Goal: Use online tool/utility

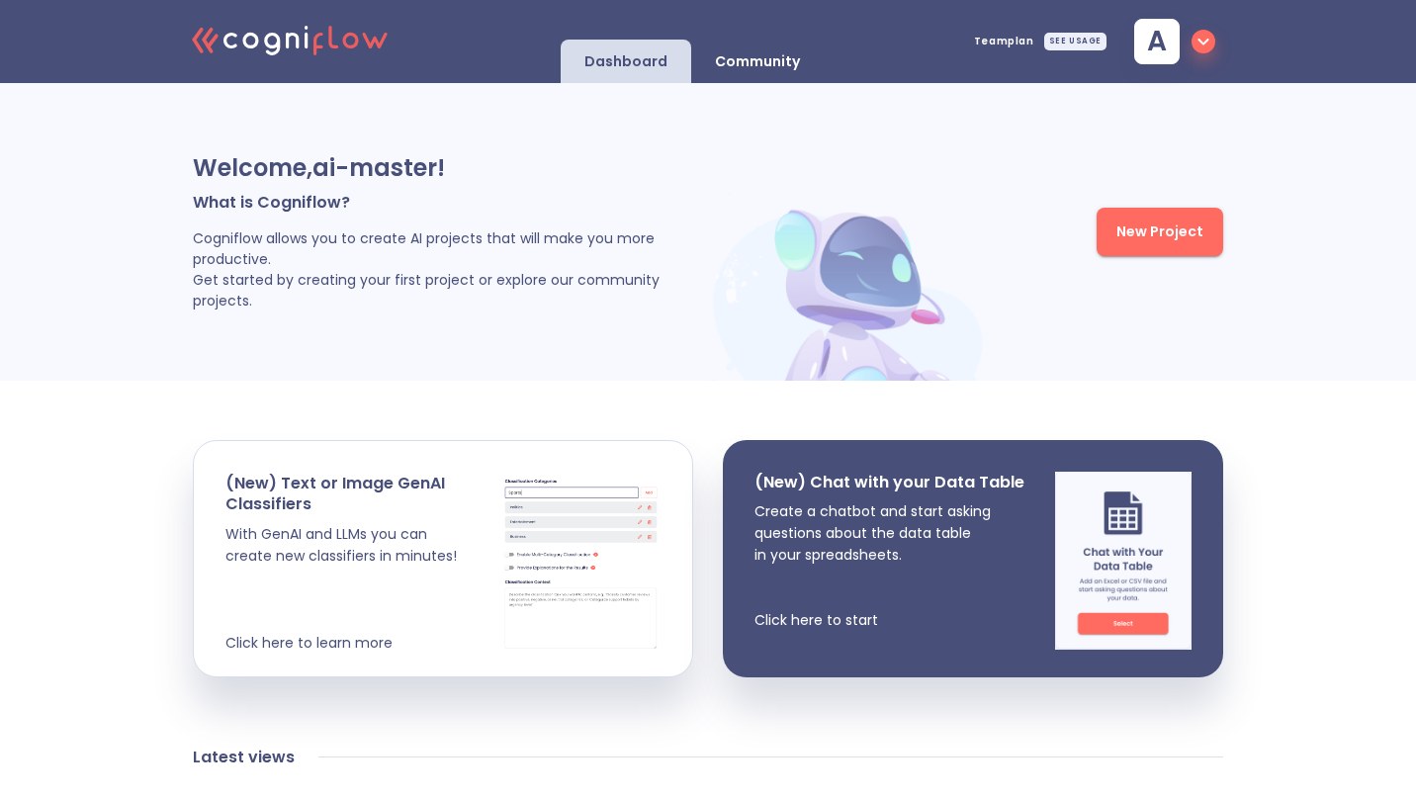
click at [818, 54] on div "Community" at bounding box center [757, 62] width 133 height 44
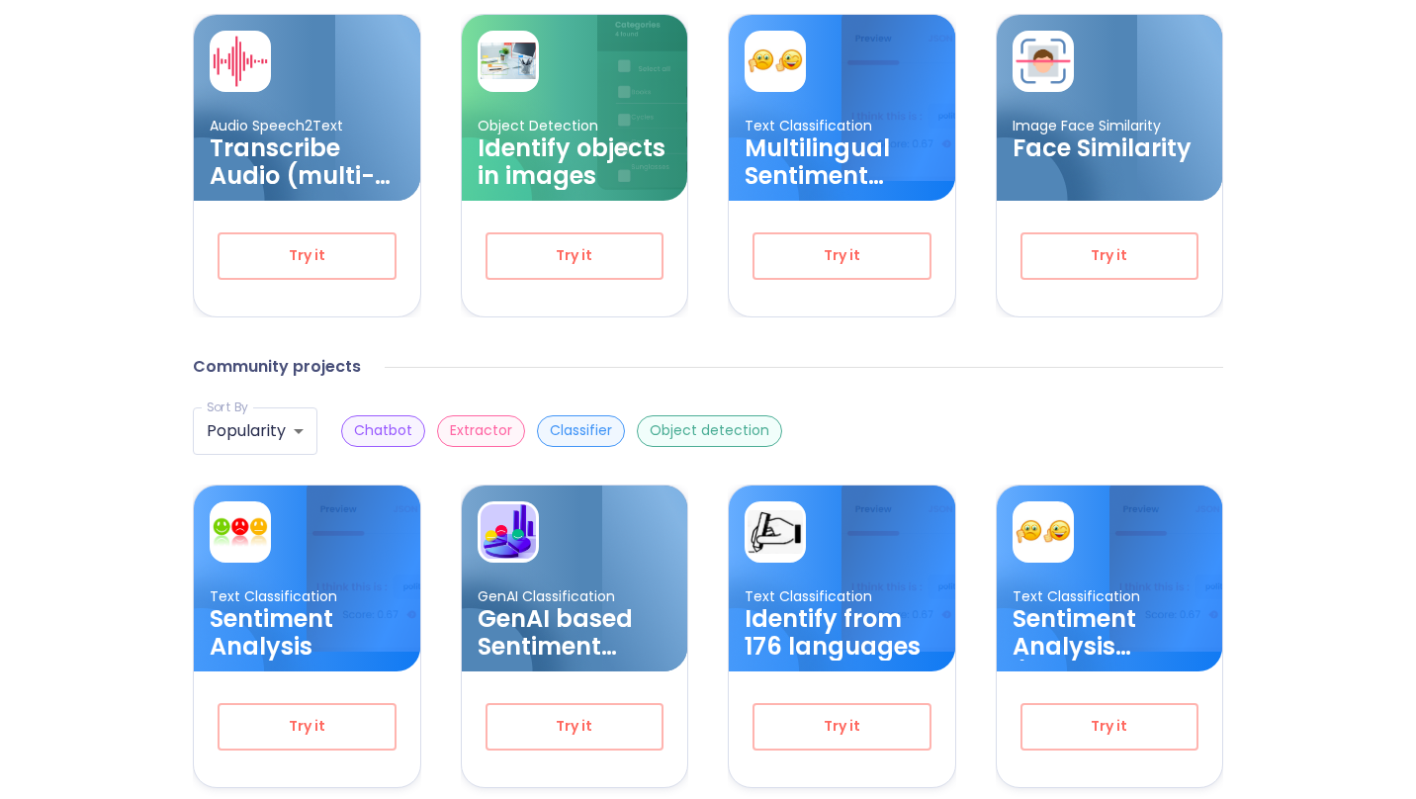
scroll to position [439, 0]
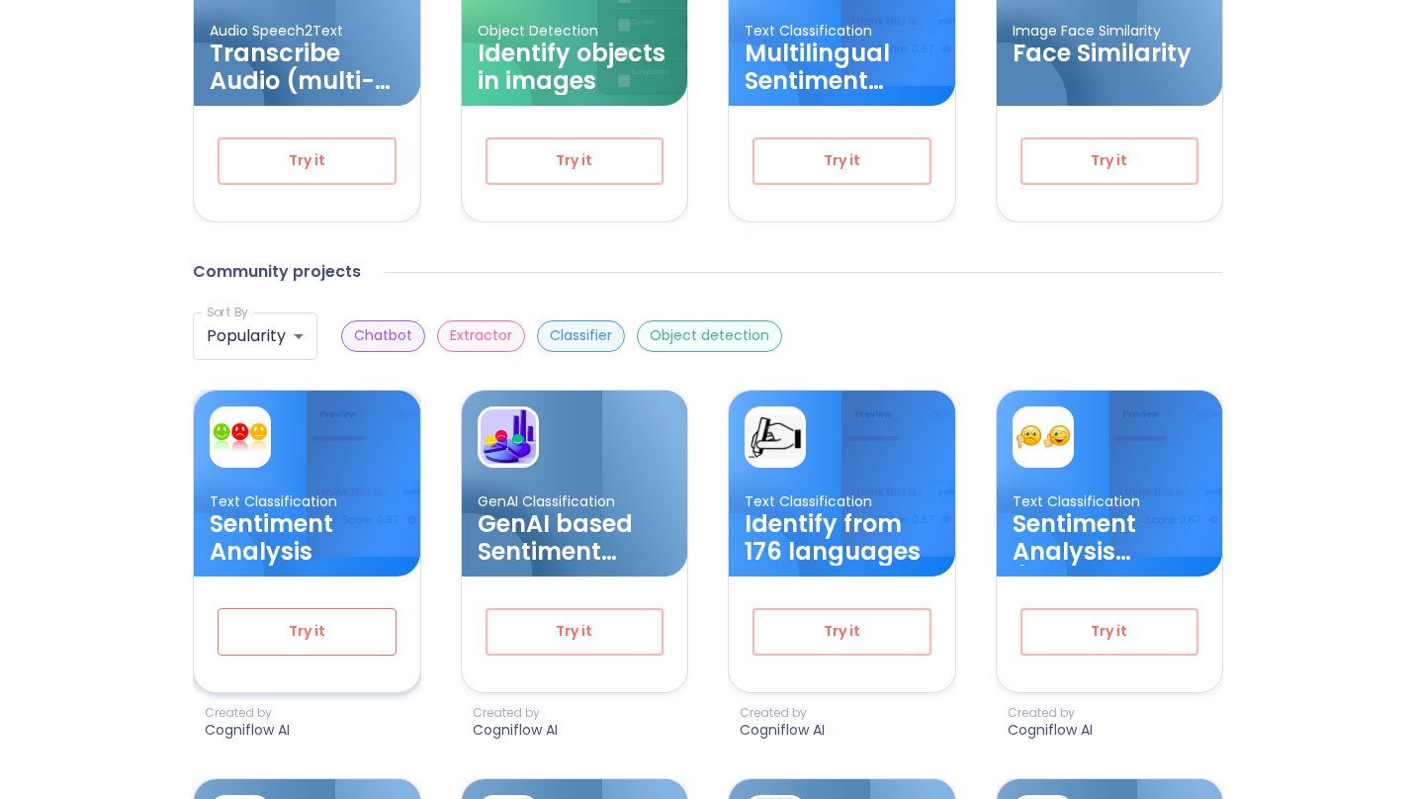
click at [363, 635] on span "Try it" at bounding box center [307, 631] width 114 height 25
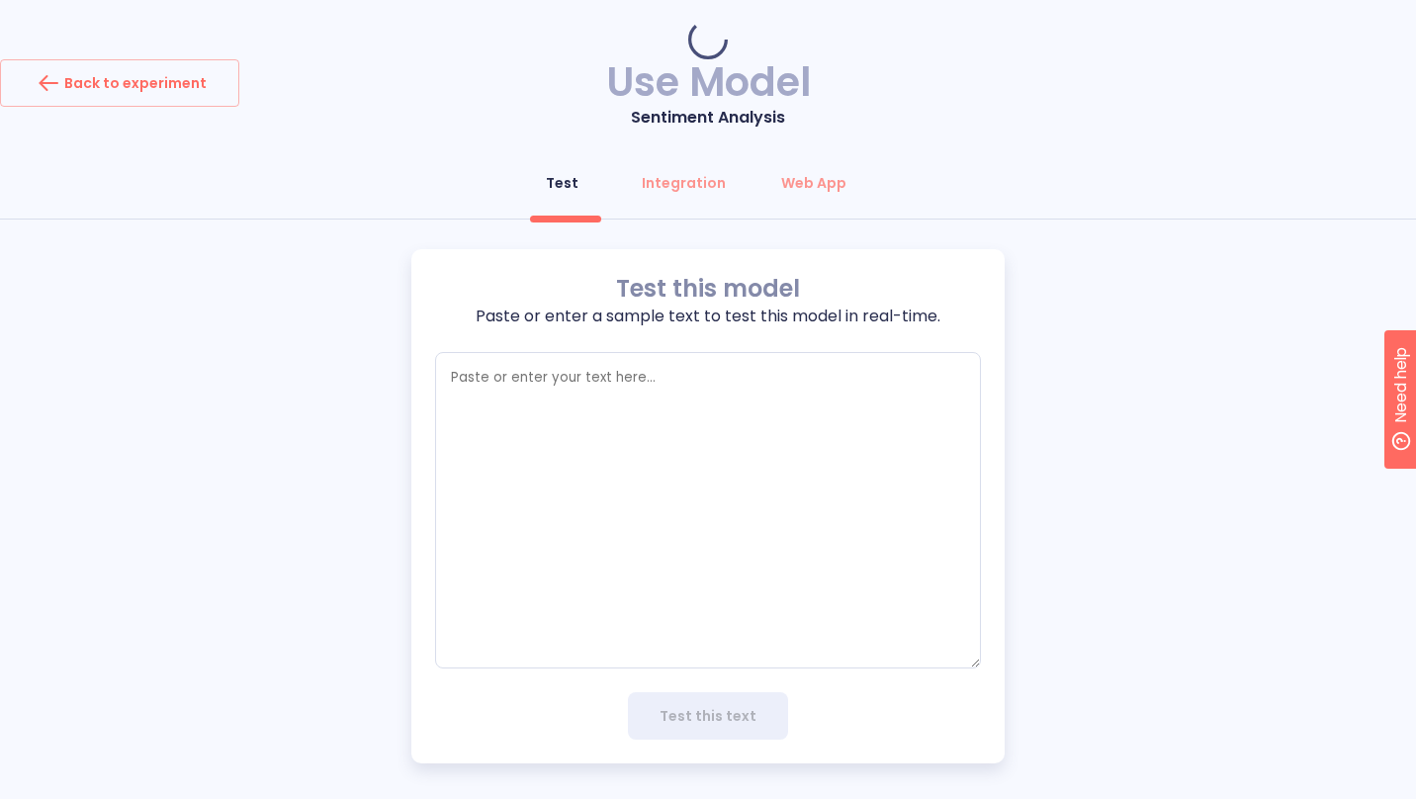
type textarea "x"
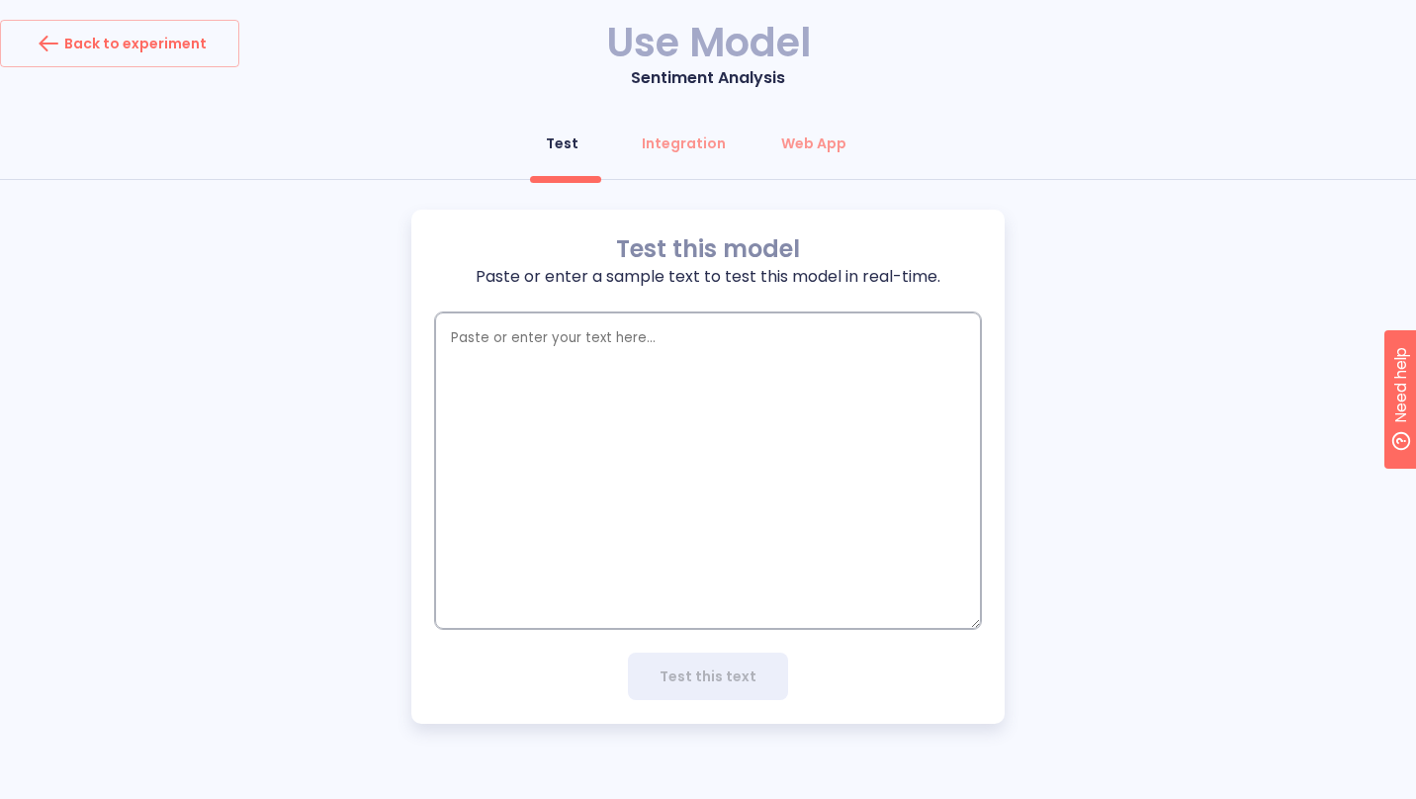
click at [628, 527] on textarea "empty textarea" at bounding box center [708, 470] width 546 height 316
type textarea "m"
type textarea "x"
type textarea "me"
type textarea "x"
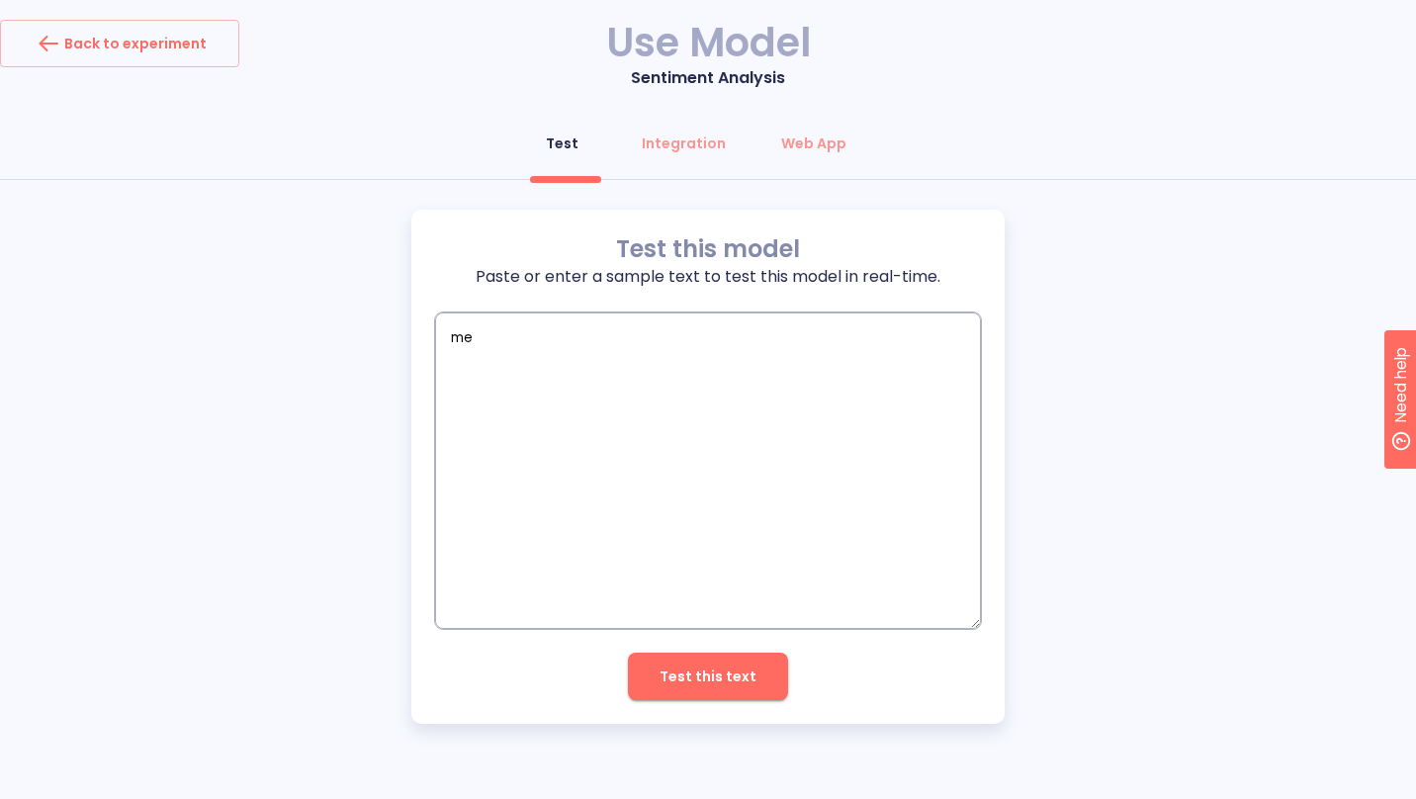
type textarea "me"
type textarea "x"
type textarea "me s"
type textarea "x"
type textarea "me sien"
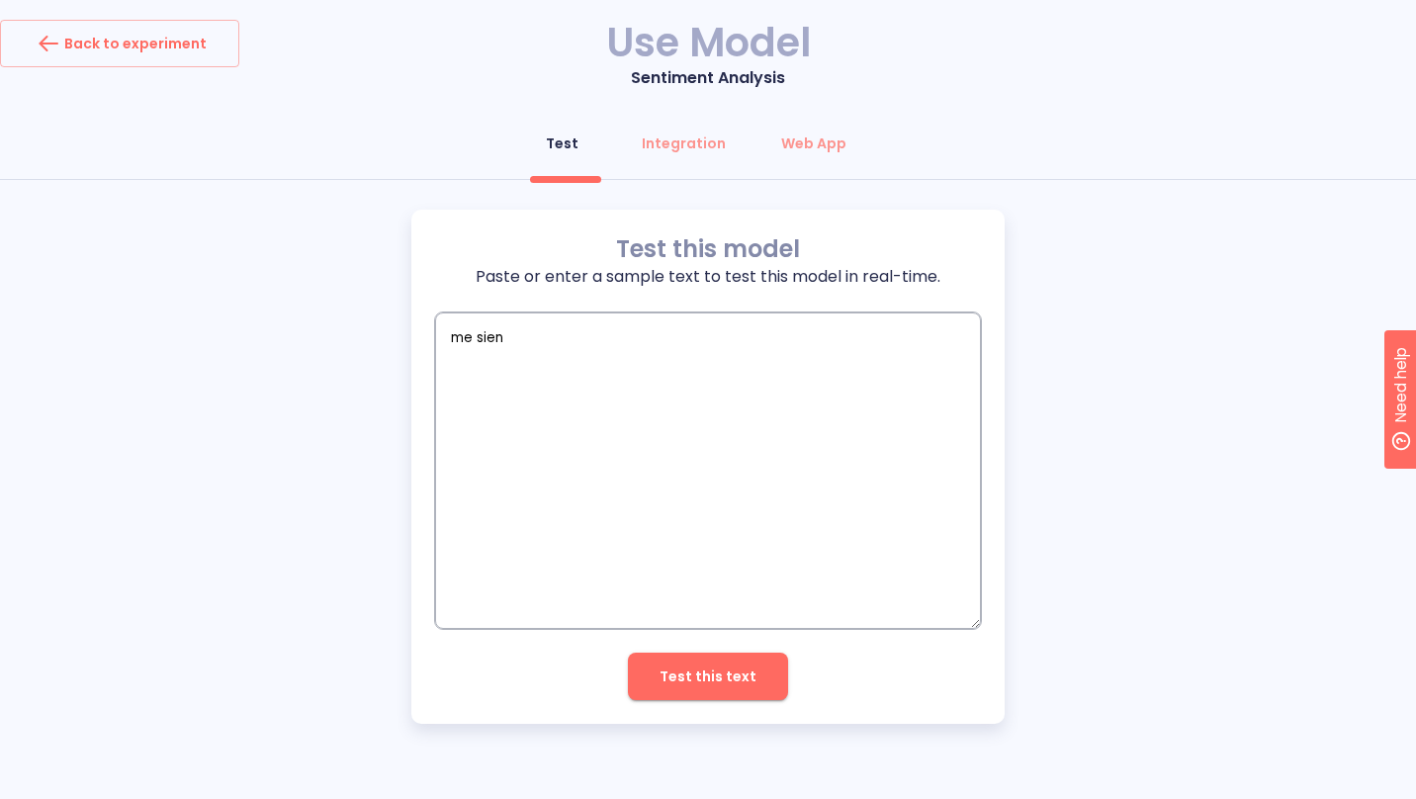
type textarea "x"
type textarea "me sient"
type textarea "x"
type textarea "me siento"
type textarea "x"
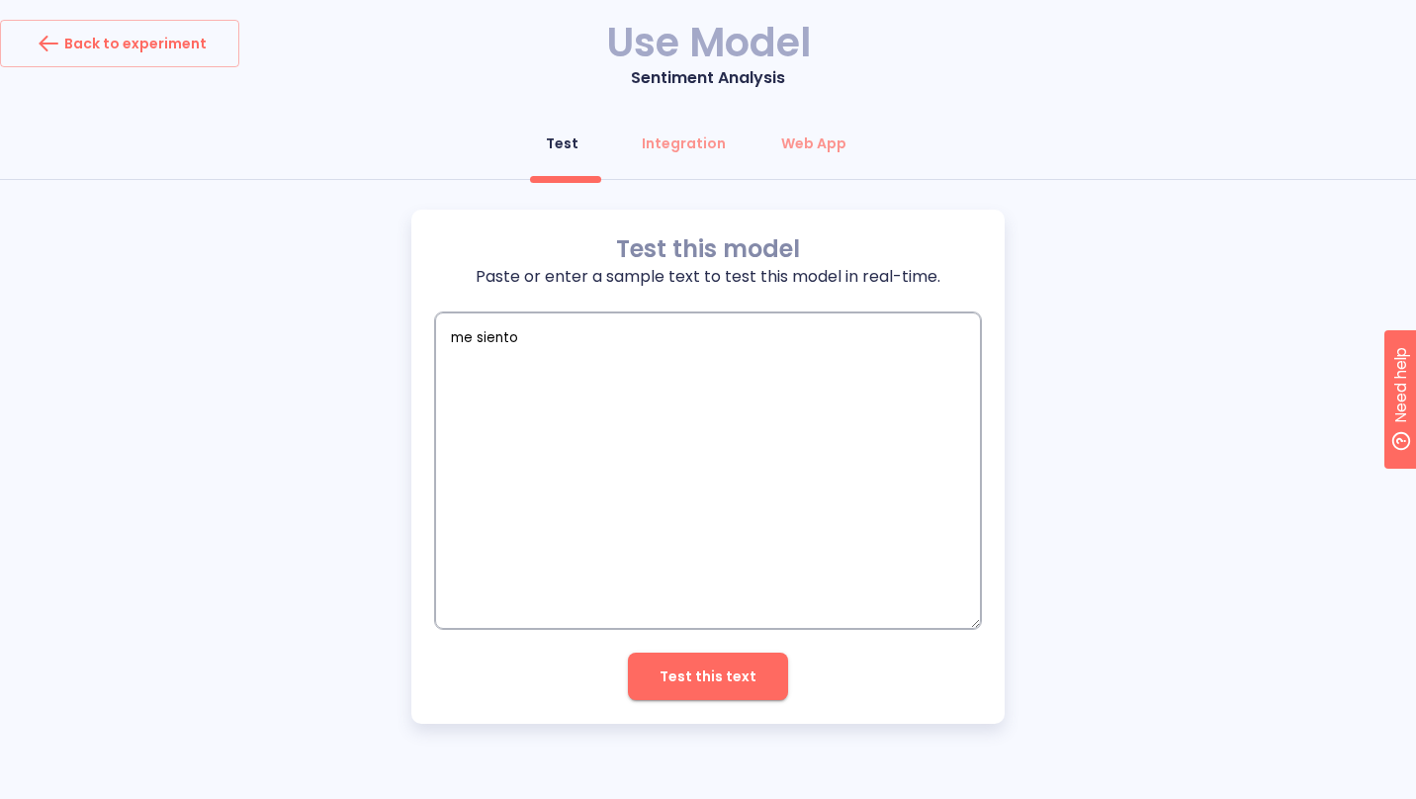
type textarea "me siento"
type textarea "x"
type textarea "me siento m"
type textarea "x"
type textarea "me siento me"
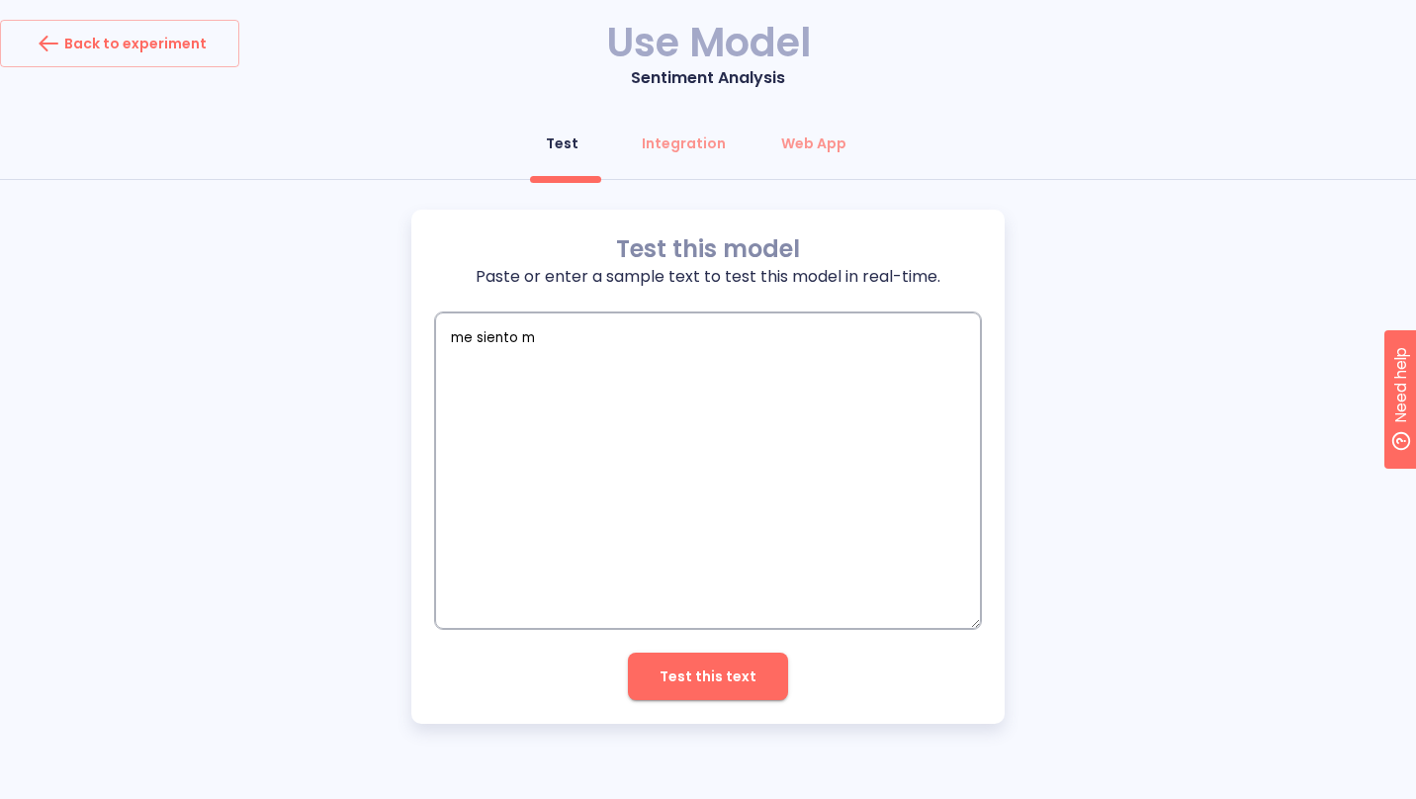
type textarea "x"
type textarea "me siento mej"
type textarea "x"
type textarea "me siento mejo"
type textarea "x"
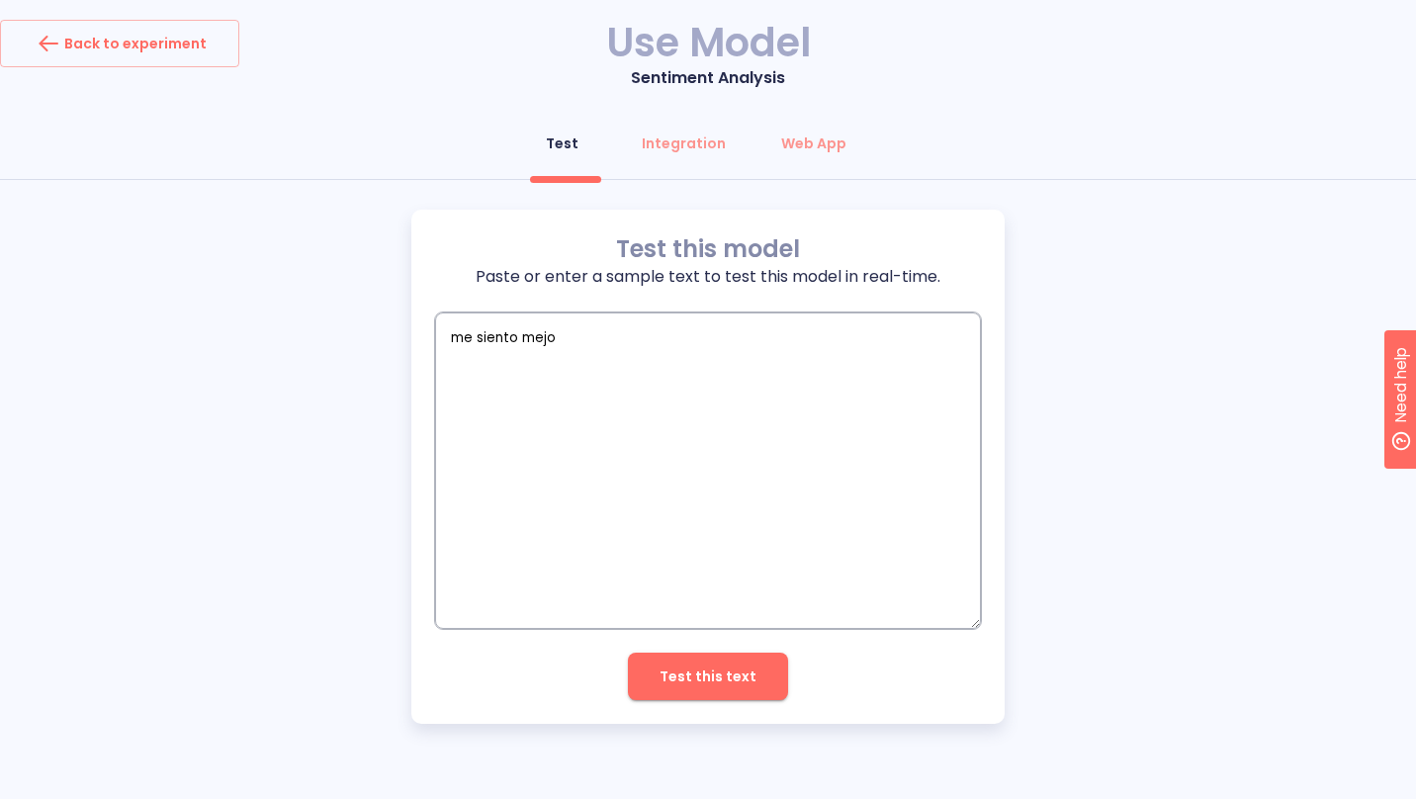
type textarea "me siento mejor"
type textarea "x"
type textarea "me siento mejor"
click at [693, 680] on span "Test this text" at bounding box center [708, 677] width 97 height 25
type textarea "x"
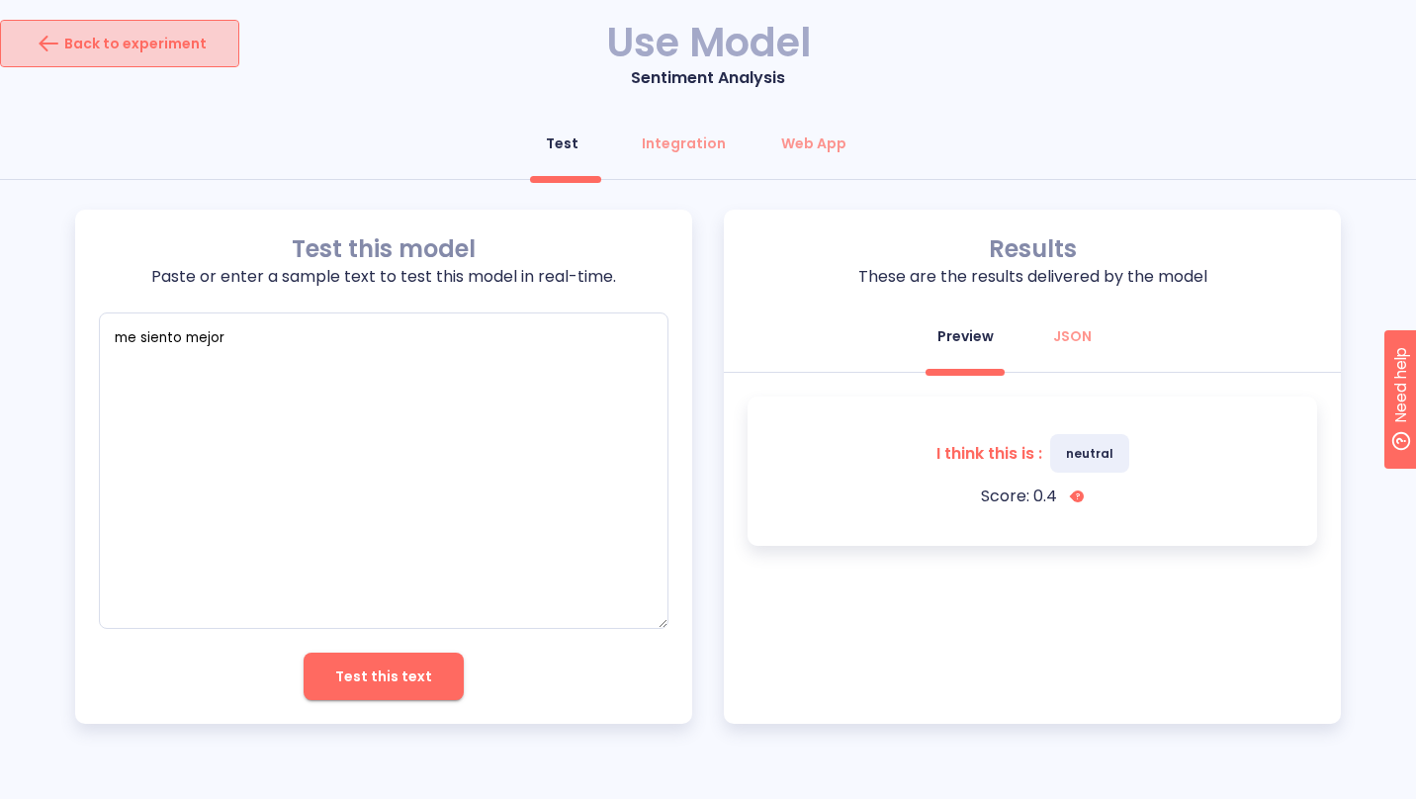
click at [215, 64] on button "Back to experiment" at bounding box center [119, 43] width 239 height 47
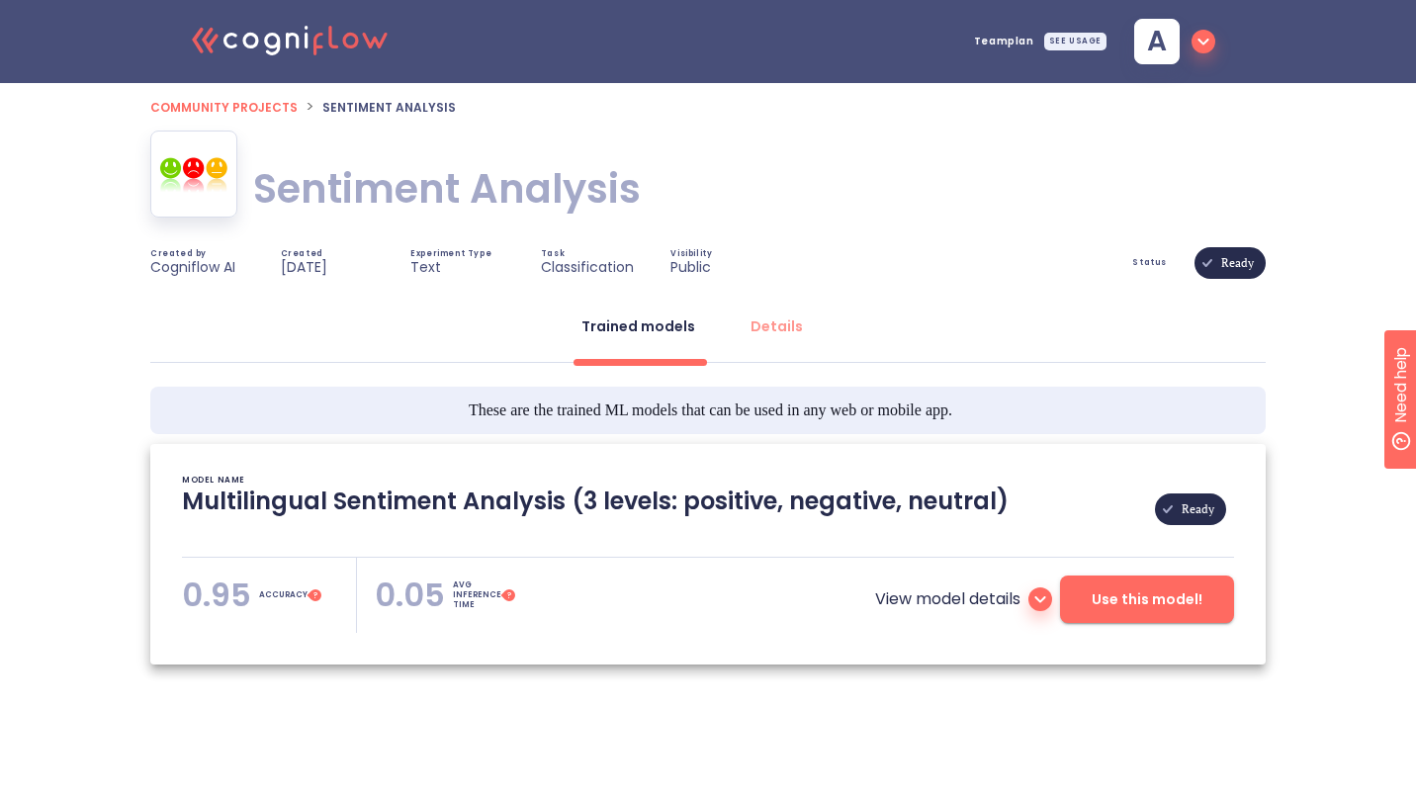
type textarea "[[DATE] 03:41:04]- Pretrained Multilingual (en, nl, de, fr, it, es) Sentiment A…"
